Goal: Transaction & Acquisition: Purchase product/service

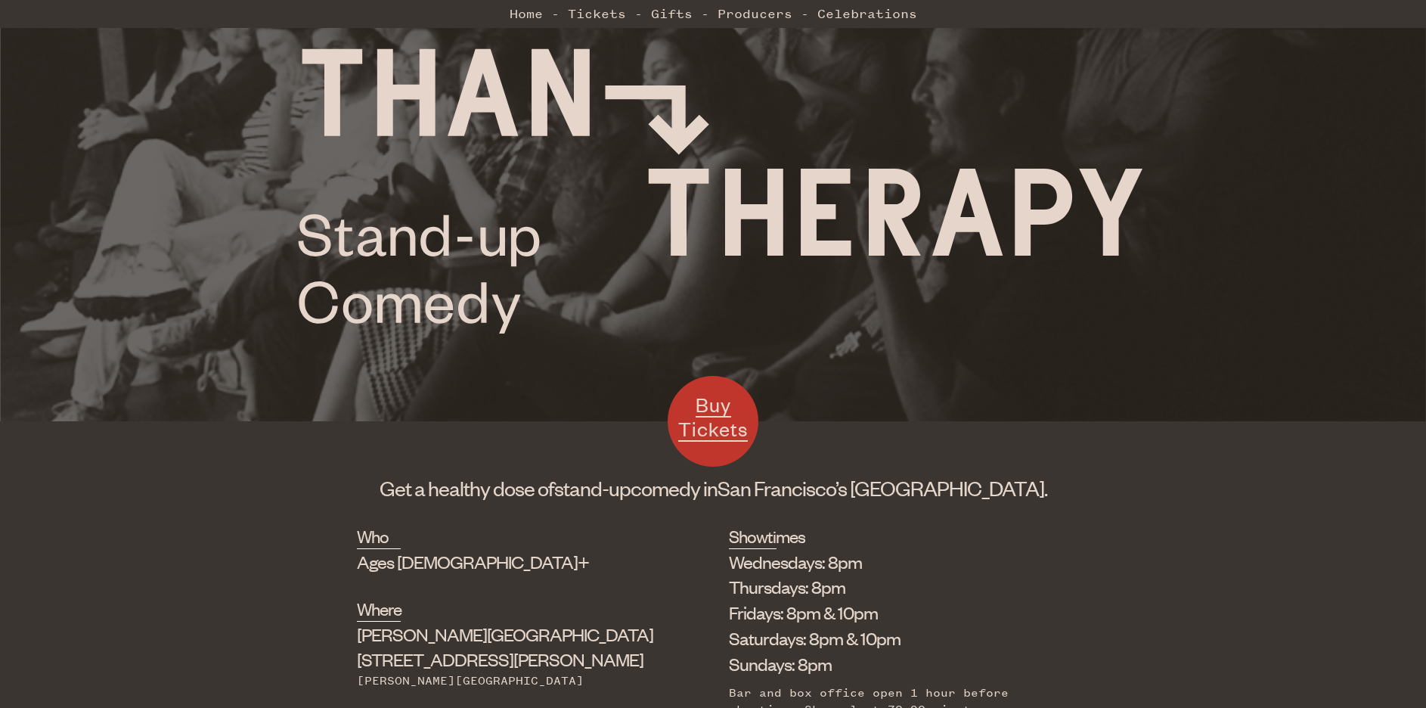
scroll to position [227, 0]
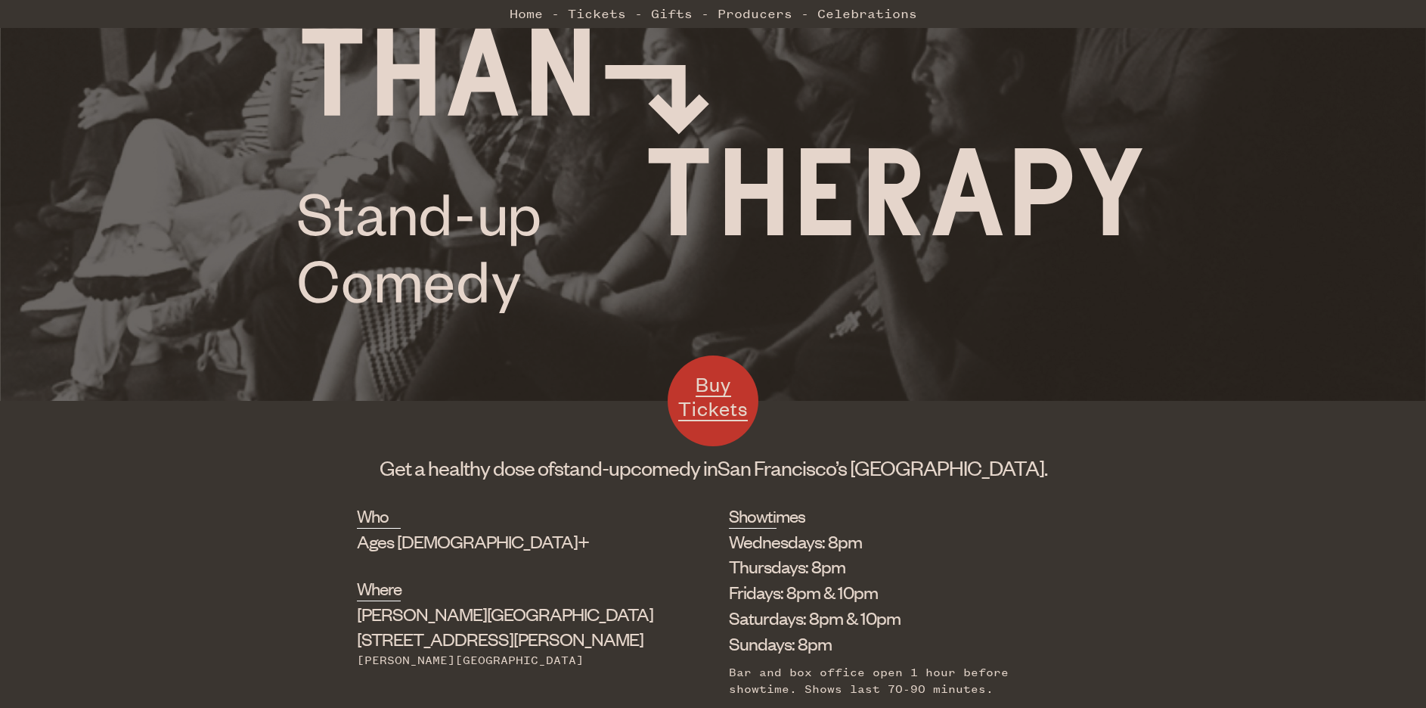
click at [715, 373] on span "Buy Tickets" at bounding box center [713, 395] width 70 height 49
